Goal: Find specific page/section: Find specific page/section

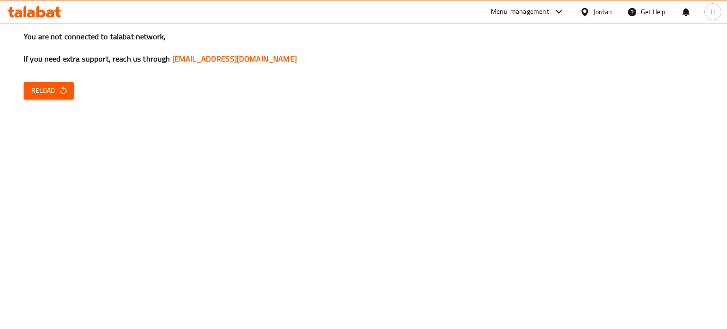
click at [50, 91] on span "Reload" at bounding box center [48, 91] width 35 height 12
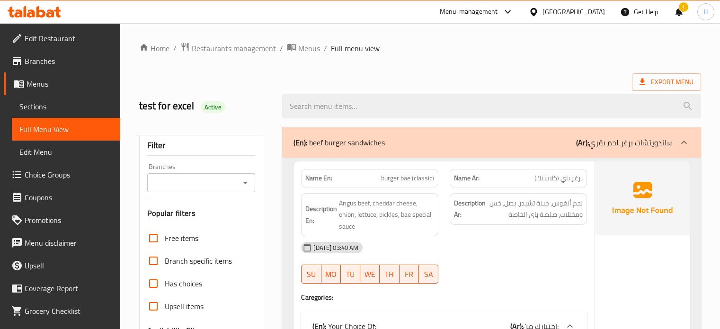
scroll to position [123, 0]
